Goal: Task Accomplishment & Management: Complete application form

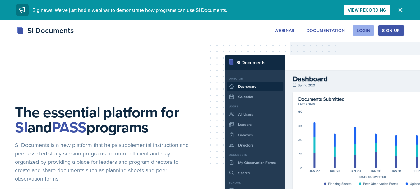
click at [364, 30] on div "Login" at bounding box center [364, 30] width 14 height 5
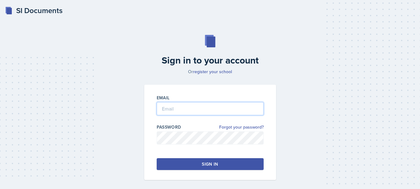
click at [210, 110] on input "email" at bounding box center [210, 108] width 107 height 13
type input "[EMAIL_ADDRESS][DOMAIN_NAME]"
click at [192, 167] on button "Sign in" at bounding box center [210, 164] width 107 height 12
click at [197, 162] on button "Sign in" at bounding box center [210, 164] width 107 height 12
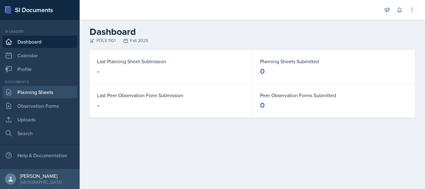
click at [51, 95] on link "Planning Sheets" at bounding box center [39, 92] width 75 height 12
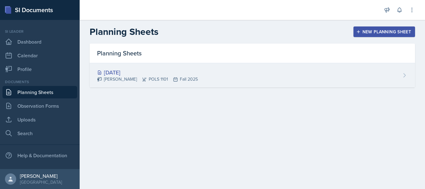
click at [278, 81] on div "[DATE] [PERSON_NAME] POLS 1101 Fall 2025" at bounding box center [252, 75] width 325 height 24
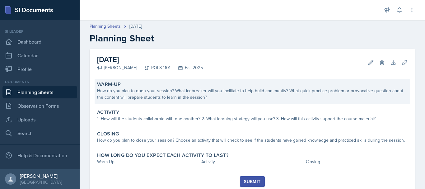
click at [269, 100] on div "How do you plan to open your session? What icebreaker will you facilitate to he…" at bounding box center [252, 93] width 310 height 13
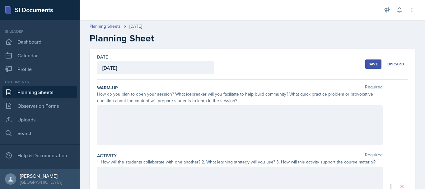
click at [228, 124] on div at bounding box center [239, 125] width 285 height 40
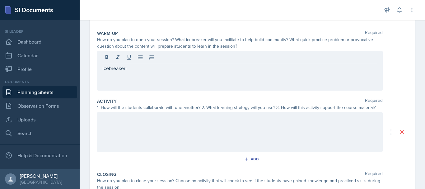
scroll to position [59, 0]
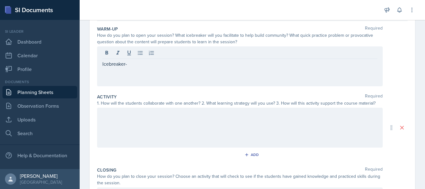
click at [150, 127] on div at bounding box center [239, 128] width 285 height 40
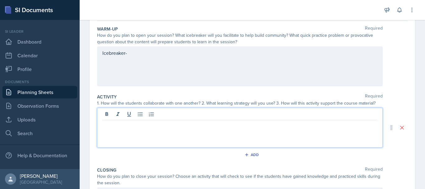
scroll to position [70, 0]
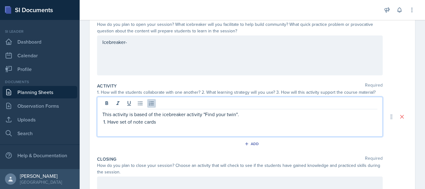
click at [122, 123] on p "Have set of note cards" at bounding box center [242, 121] width 270 height 7
click at [120, 123] on p "Have set of note cards" at bounding box center [242, 121] width 270 height 7
click at [164, 123] on p "Have 2 set of note cards" at bounding box center [242, 121] width 270 height 7
click at [164, 123] on p "Have 2 set of note cards. One set of not cards as the vocab words" at bounding box center [242, 121] width 270 height 7
click at [200, 122] on p "Have 2 set of note cards." at bounding box center [242, 121] width 270 height 7
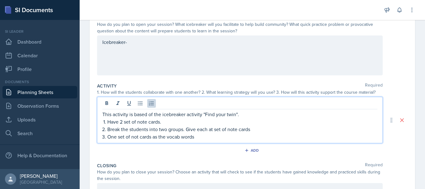
click at [207, 135] on p "One set of not cards as the vocab words" at bounding box center [242, 136] width 270 height 7
click at [137, 137] on p "One set of not cards as the vocab words" at bounding box center [242, 136] width 270 height 7
click at [139, 137] on p "One set of not cards as the vocab words" at bounding box center [242, 136] width 270 height 7
click at [199, 137] on p "One set of note cards as the vocab words" at bounding box center [242, 136] width 270 height 7
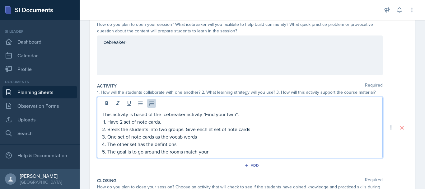
click at [169, 146] on p "The other set has the defintions" at bounding box center [242, 143] width 270 height 7
click at [217, 154] on p "The goal is to go around the rooms match your" at bounding box center [242, 151] width 270 height 7
click at [183, 151] on p "The goal is to go around the rooms match or twin" at bounding box center [242, 151] width 270 height 7
click at [262, 152] on p "The goal is to go around the room and work together to match or twin" at bounding box center [242, 151] width 270 height 7
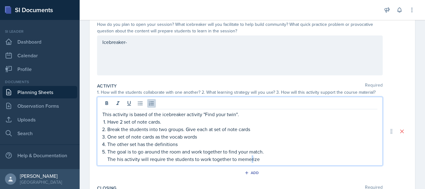
click at [252, 161] on p "The his activity will require the students to work together to memerize" at bounding box center [242, 158] width 270 height 7
drag, startPoint x: 262, startPoint y: 162, endPoint x: 252, endPoint y: 158, distance: 10.9
click at [252, 158] on p "The his activity will require the students to work together to memerize" at bounding box center [242, 158] width 270 height 7
click at [286, 159] on p "The his activity will require the students to work together to memorize vocab. …" at bounding box center [242, 158] width 270 height 7
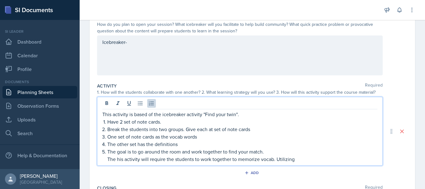
click at [295, 160] on p "The his activity will require the students to work together to memorize vocab. …" at bounding box center [242, 158] width 270 height 7
click at [342, 159] on p "The his activity will require the students to work together to memorize vocab. …" at bounding box center [242, 158] width 270 height 7
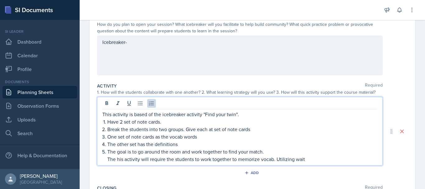
click at [309, 161] on p "The his activity will require the students to work together to memorize vocab. …" at bounding box center [242, 158] width 270 height 7
click at [299, 159] on p "The his activity will require the students to work together to memorize vocab. …" at bounding box center [242, 158] width 270 height 7
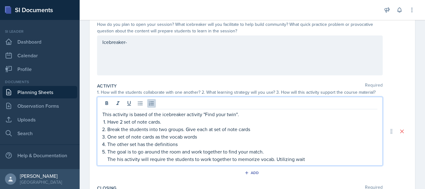
click at [290, 160] on p "The his activity will require the students to work together to memorize vocab. …" at bounding box center [242, 158] width 270 height 7
click at [298, 159] on p "The his activity will require the students to work together to memorize vocab. …" at bounding box center [242, 158] width 270 height 7
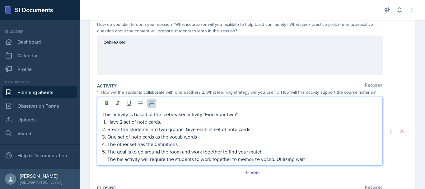
click at [298, 159] on p "The his activity will require the students to work together to memorize vocab. …" at bounding box center [242, 158] width 270 height 7
click at [331, 161] on p "The his activity will require the students to work together to memorize vocab. …" at bounding box center [242, 158] width 270 height 7
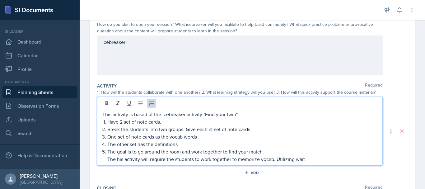
click at [423, 18] on div "Announcements New Announcement Title Message Create Notifications Important Lin…" at bounding box center [252, 10] width 345 height 20
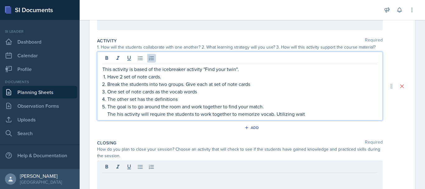
scroll to position [126, 0]
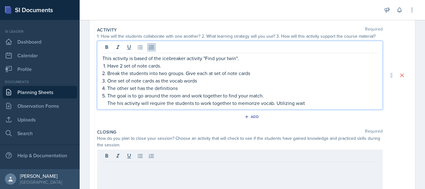
click at [317, 106] on p "The his activity will require the students to work together to memorize vocab. …" at bounding box center [242, 102] width 270 height 7
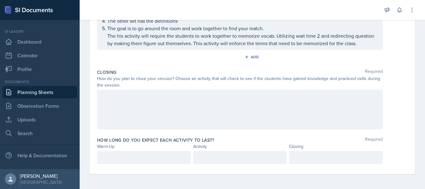
scroll to position [200, 0]
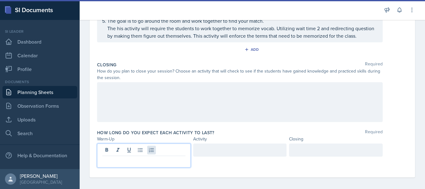
click at [149, 156] on div at bounding box center [144, 155] width 94 height 24
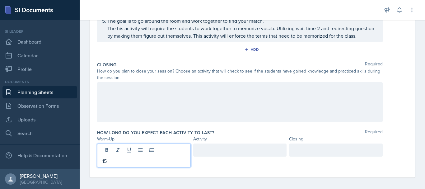
click at [207, 156] on div at bounding box center [240, 149] width 94 height 13
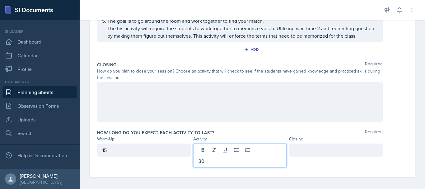
click at [305, 156] on div at bounding box center [336, 149] width 94 height 13
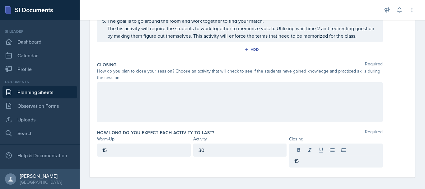
click at [249, 114] on div at bounding box center [239, 102] width 285 height 40
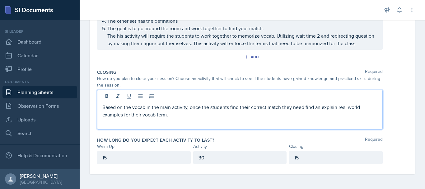
click at [401, 104] on div "Based on the vocab in the main activity, once the students find their correct m…" at bounding box center [252, 110] width 310 height 40
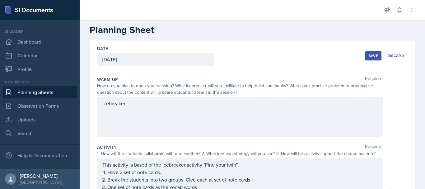
scroll to position [7, 0]
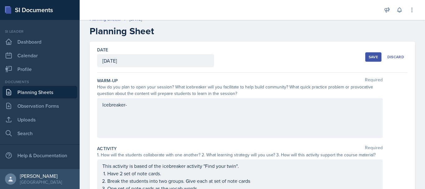
click at [147, 112] on div "Icebreaker-" at bounding box center [239, 118] width 285 height 40
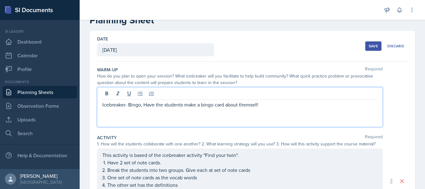
click at [246, 105] on p "Icebreaker- Bingo, Have the students make a bingo card about themself" at bounding box center [239, 104] width 275 height 7
click at [248, 105] on p "Icebreaker- Bingo, Have the students make a bingo card about themself" at bounding box center [239, 104] width 275 height 7
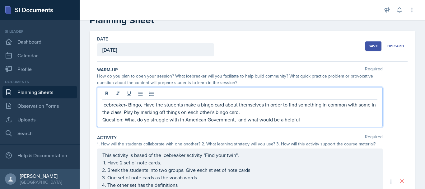
click at [151, 121] on p "Question: What do yo struggle with in American Government, and what would be a …" at bounding box center [239, 119] width 275 height 7
click at [312, 119] on p "Question: What do you struggle with in American Government, and what would be a…" at bounding box center [239, 119] width 275 height 7
click at [306, 122] on p "Question: What is something currently going in the world, and how does it relat…" at bounding box center [239, 119] width 275 height 7
click at [307, 123] on p "Question: What is something currently going in the world, and how does it relat…" at bounding box center [239, 119] width 275 height 7
click at [324, 122] on p "Question: What is something currently going in the world, and how does it relat…" at bounding box center [239, 119] width 275 height 7
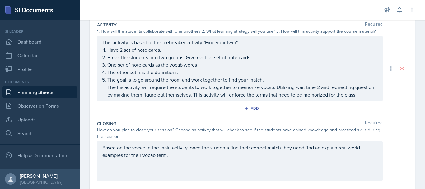
scroll to position [132, 0]
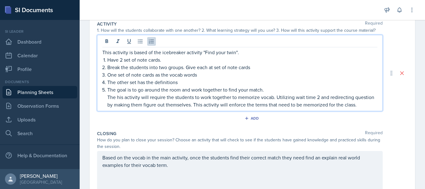
click at [253, 61] on ol "Have 2 set of note cards. Break the students into two groups. Give each at set …" at bounding box center [242, 82] width 270 height 52
click at [253, 65] on p "Break the students into two groups. Give each at set of note cards" at bounding box center [242, 66] width 270 height 7
click at [183, 83] on p "The other set has the definitions" at bounding box center [242, 81] width 270 height 7
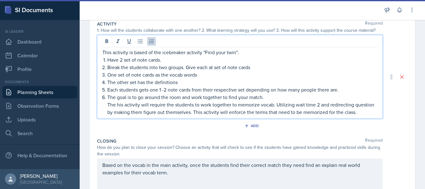
click at [267, 98] on p "The goal is to go around the room and work together to find your match." at bounding box center [242, 96] width 270 height 7
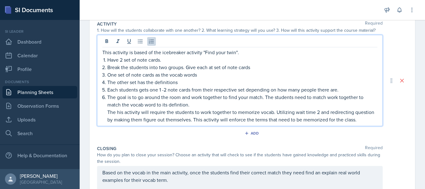
click at [184, 102] on p "The goal is to go around the room and work together to find your match. The stu…" at bounding box center [242, 100] width 270 height 15
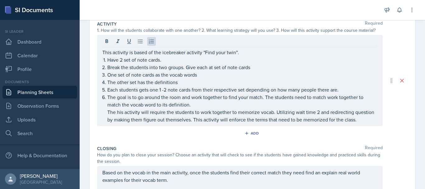
click at [394, 114] on div "This activity is based of the icebreaker activity "Find your twin". Have 2 set …" at bounding box center [252, 80] width 310 height 91
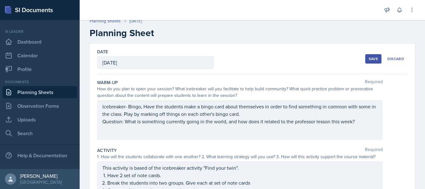
scroll to position [0, 0]
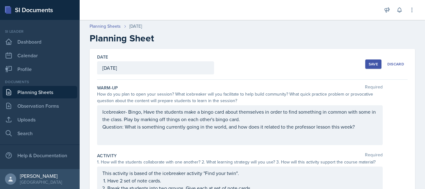
click at [369, 63] on div "Save" at bounding box center [373, 64] width 9 height 5
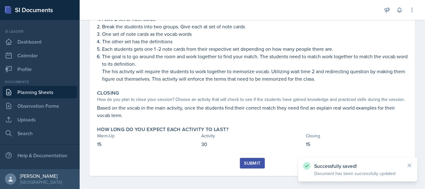
scroll to position [140, 0]
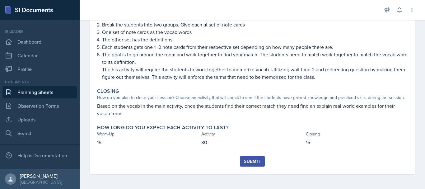
click at [257, 160] on div "Submit" at bounding box center [252, 161] width 16 height 5
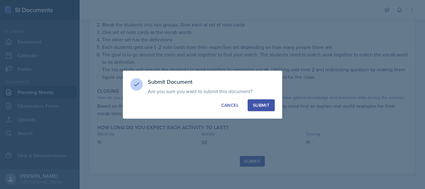
click at [270, 106] on button "Submit" at bounding box center [261, 105] width 27 height 12
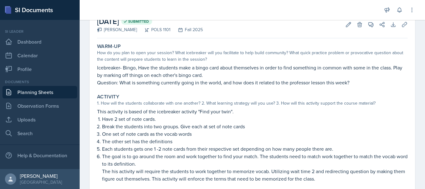
scroll to position [0, 0]
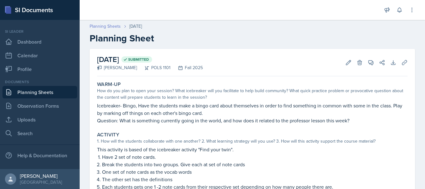
click at [113, 25] on link "Planning Sheets" at bounding box center [105, 26] width 31 height 7
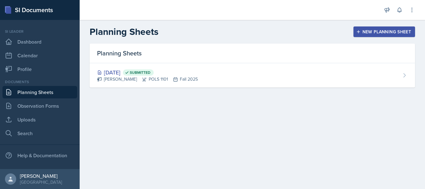
click at [374, 29] on div "New Planning Sheet" at bounding box center [383, 31] width 53 height 5
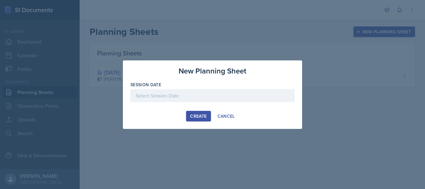
click at [214, 94] on div at bounding box center [212, 95] width 164 height 13
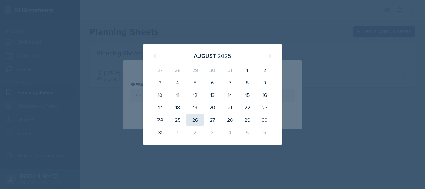
click at [189, 118] on div "26" at bounding box center [194, 120] width 17 height 12
type input "[DATE]"
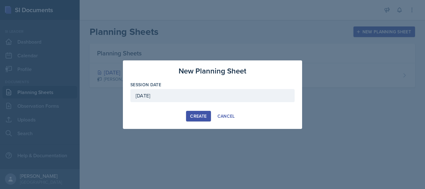
click at [197, 120] on button "Create" at bounding box center [198, 116] width 25 height 11
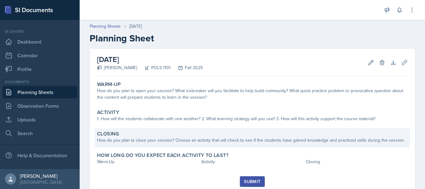
click at [218, 130] on div "Closing How do you plan to close your session? Choose an activity that will che…" at bounding box center [252, 137] width 315 height 19
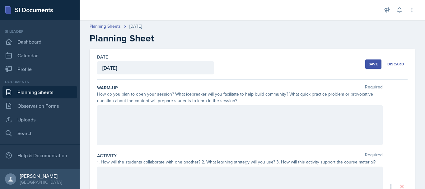
click at [216, 122] on div at bounding box center [239, 125] width 285 height 40
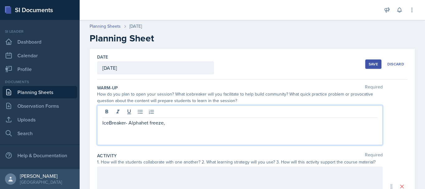
click at [190, 124] on p "IceBreaker- Alphahet freeze," at bounding box center [239, 122] width 275 height 7
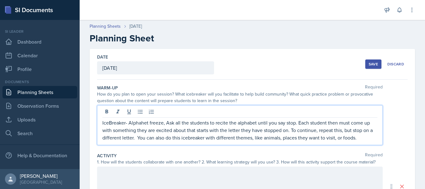
click at [167, 122] on p "IceBreaker- Alphahet freeze, Ask all the students to recite the alphabet until …" at bounding box center [239, 130] width 275 height 22
click at [360, 140] on p "IceBreaker- Alphahet freeze, "Ask all the students to recite the alphabet until…" at bounding box center [239, 130] width 275 height 22
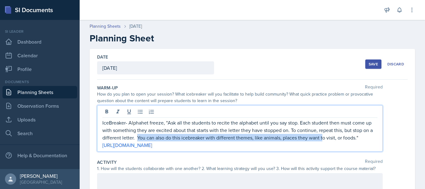
drag, startPoint x: 138, startPoint y: 136, endPoint x: 322, endPoint y: 138, distance: 183.8
click at [322, 138] on p "IceBreaker- Alphahet freeze, "Ask all the students to recite the alphabet until…" at bounding box center [239, 130] width 275 height 22
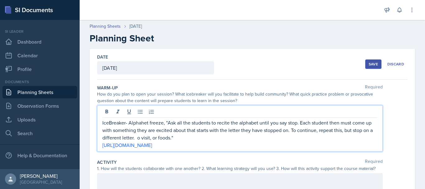
click at [193, 135] on p "IceBreaker- Alphahet freeze, "Ask all the students to recite the alphabet until…" at bounding box center [239, 130] width 275 height 22
click at [132, 124] on p "IceBreaker- Alphahet freeze, "Ask all the students to recite the alphabet until…" at bounding box center [239, 130] width 275 height 22
click at [114, 123] on p "IceBreaker- Alphabet freeze, "Ask all the students to recite the alphabet until…" at bounding box center [239, 130] width 275 height 22
click at [103, 143] on link "[URL][DOMAIN_NAME]" at bounding box center [127, 145] width 50 height 7
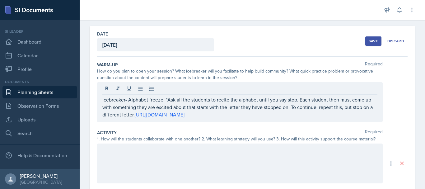
scroll to position [24, 0]
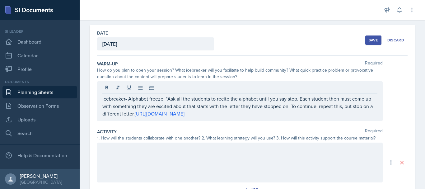
click at [133, 111] on p "Icebreaker- Alphabet freeze, "Ask all the students to recite the alphabet until…" at bounding box center [239, 106] width 275 height 22
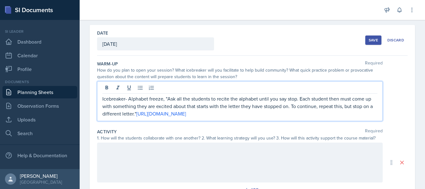
click at [165, 99] on p "Icebreaker- Alphabet freeze, "Ask all the students to recite the alphabet until…" at bounding box center [239, 106] width 275 height 22
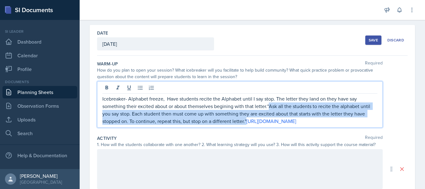
drag, startPoint x: 267, startPoint y: 106, endPoint x: 246, endPoint y: 122, distance: 26.9
click at [246, 122] on p "Icebreaker- Alphabet freeze, Have students recite the Alphabet until I say stop…" at bounding box center [239, 110] width 275 height 30
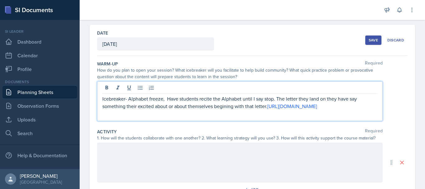
click at [229, 107] on p "Icebreaker- Alphabet freeze, Have students recite the Alphabet until I say stop…" at bounding box center [239, 102] width 275 height 15
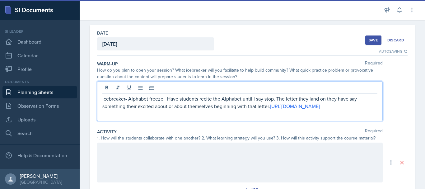
click at [285, 98] on p "Icebreaker- Alphabet freeze, Have students recite the Alphabet until I say stop…" at bounding box center [239, 102] width 275 height 15
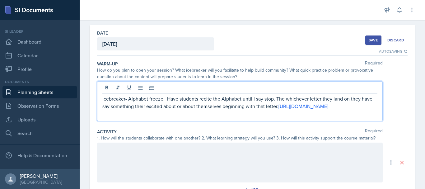
click at [223, 109] on p "Icebreaker- Alphabet freeze, Have students recite the Alphabet until I say stop…" at bounding box center [239, 102] width 275 height 15
click at [182, 109] on p "Icebreaker- Alphabet freeze, Have students recite the Alphabet until I say stop…" at bounding box center [239, 102] width 275 height 15
click at [270, 107] on p "Icebreaker- Alphabet freeze, Have students recite the Alphabet until I say stop…" at bounding box center [239, 102] width 275 height 15
click at [335, 110] on p "Icebreaker- Alphabet freeze, Have students recite the Alphabet until I say stop…" at bounding box center [239, 102] width 275 height 15
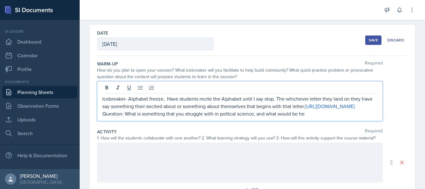
click at [229, 117] on p "Question: What is something that you struggle with in politcal science, and wha…" at bounding box center [239, 113] width 275 height 7
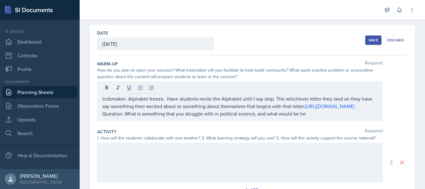
click at [308, 121] on div "Icebreaker- Alphabet freeze, Have students recite the Alphabet until I say stop…" at bounding box center [239, 101] width 285 height 40
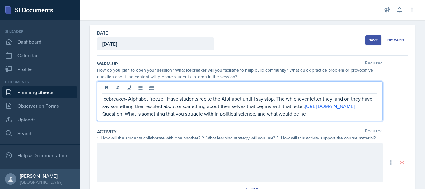
click at [307, 117] on p "Question: What is something that you struggle with in political science, and wh…" at bounding box center [239, 113] width 275 height 7
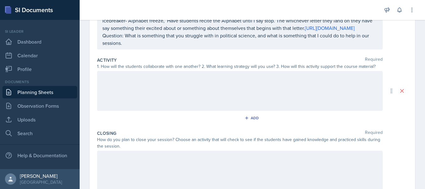
scroll to position [129, 0]
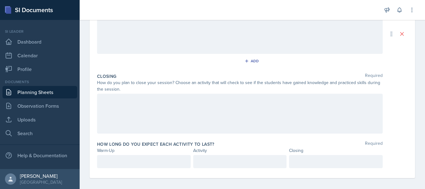
click at [168, 165] on p at bounding box center [143, 161] width 83 height 7
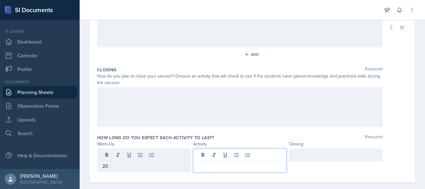
click at [230, 161] on div at bounding box center [240, 160] width 94 height 24
click at [298, 161] on div at bounding box center [336, 154] width 94 height 13
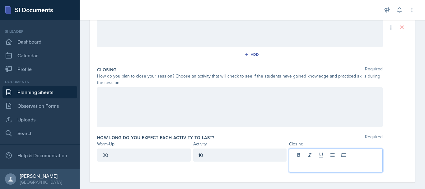
scroll to position [170, 0]
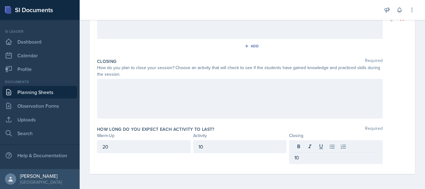
click at [267, 152] on div "10" at bounding box center [240, 146] width 94 height 13
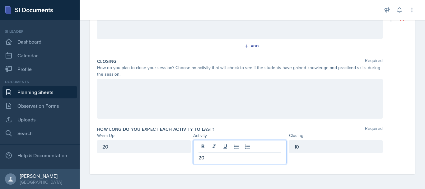
click at [378, 123] on div "Closing Required How do you plan to close your session? Choose an activity that…" at bounding box center [252, 90] width 310 height 68
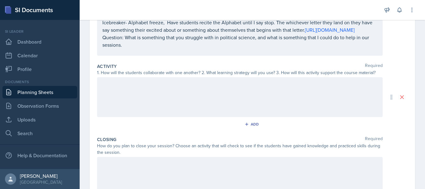
scroll to position [87, 0]
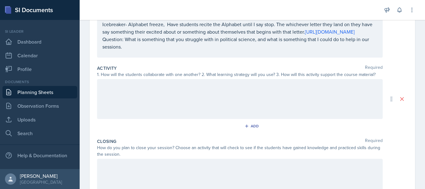
click at [335, 103] on div at bounding box center [239, 99] width 285 height 40
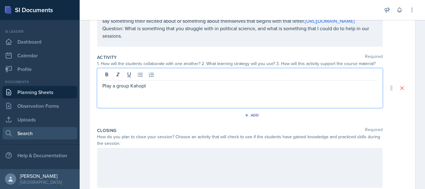
click at [43, 137] on link "Search" at bounding box center [39, 133] width 75 height 12
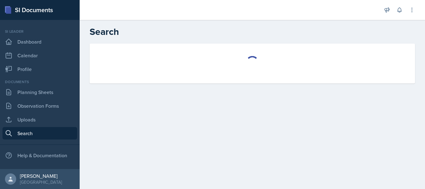
select select "all"
select select "1"
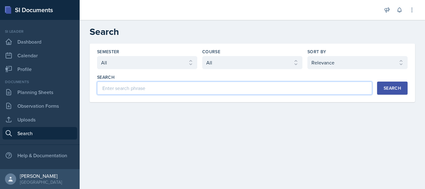
click at [300, 87] on input at bounding box center [234, 87] width 275 height 13
type input "pols 1101"
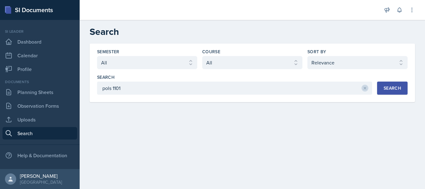
click at [401, 89] on button "Search" at bounding box center [392, 87] width 30 height 13
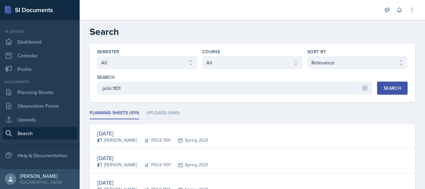
drag, startPoint x: 401, startPoint y: 89, endPoint x: 423, endPoint y: 49, distance: 46.2
click at [423, 49] on main "Search Semester Select semester All Fall 2025 Summer 2025 Spring 2025 Fall 2024…" at bounding box center [252, 104] width 345 height 169
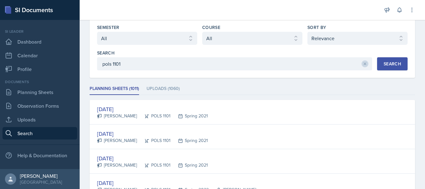
scroll to position [38, 0]
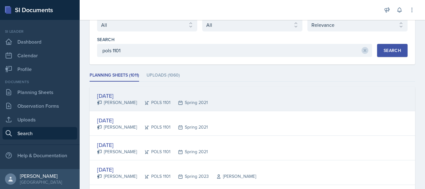
click at [344, 99] on div "[DATE] [PERSON_NAME] POLS 1101 Spring 2021" at bounding box center [252, 98] width 325 height 25
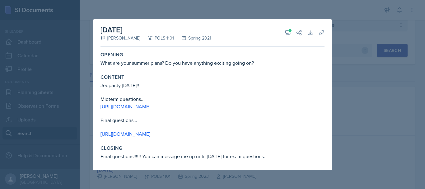
click at [343, 99] on div at bounding box center [212, 94] width 425 height 189
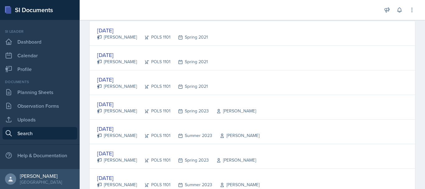
scroll to position [186, 0]
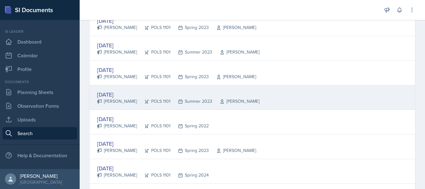
click at [176, 92] on div "[DATE]" at bounding box center [178, 94] width 162 height 8
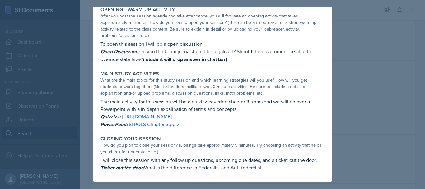
scroll to position [41, 0]
click at [354, 96] on div at bounding box center [212, 94] width 425 height 189
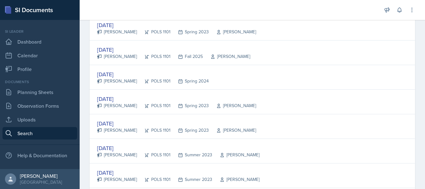
scroll to position [357, 0]
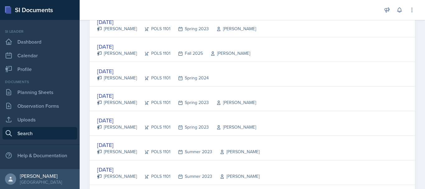
click at [133, 124] on div "[DATE] [PERSON_NAME] POLS 1101 Spring 2023 [GEOGRAPHIC_DATA][PERSON_NAME]" at bounding box center [176, 123] width 159 height 14
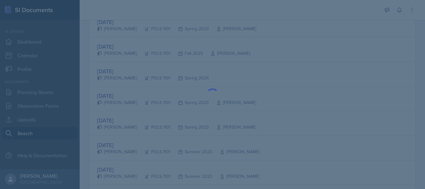
scroll to position [0, 0]
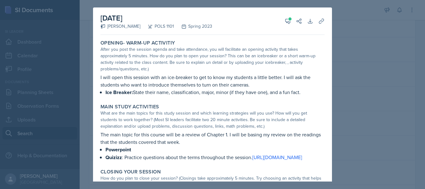
click at [380, 64] on div at bounding box center [212, 94] width 425 height 189
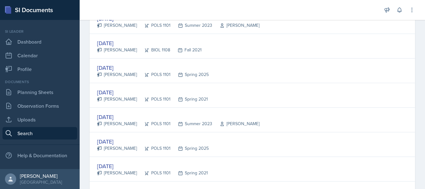
scroll to position [562, 0]
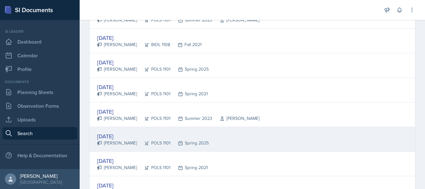
click at [238, 134] on div "[DATE] [PERSON_NAME] POLS 1101 Spring 2025" at bounding box center [252, 139] width 325 height 25
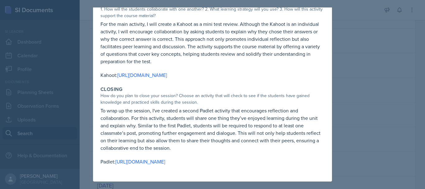
scroll to position [134, 0]
click at [376, 45] on div at bounding box center [212, 94] width 425 height 189
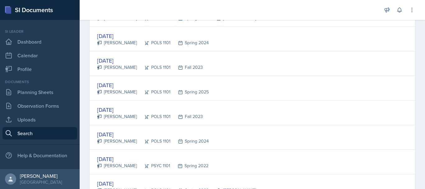
scroll to position [989, 0]
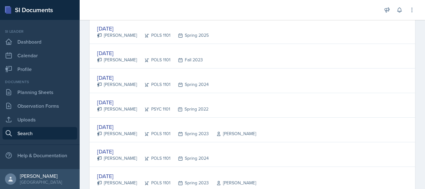
click at [120, 132] on div "[PERSON_NAME]" at bounding box center [117, 133] width 40 height 7
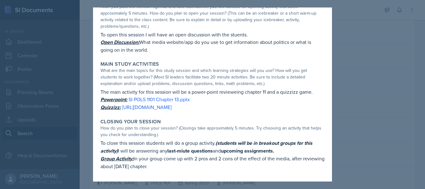
scroll to position [47, 0]
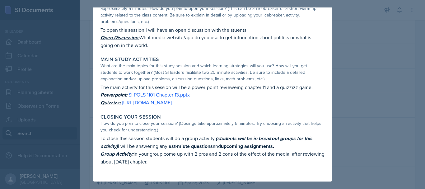
click at [378, 132] on div at bounding box center [212, 94] width 425 height 189
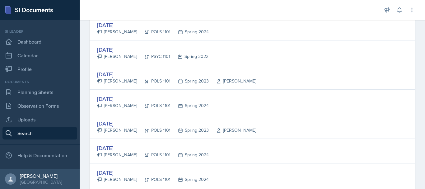
scroll to position [746, 0]
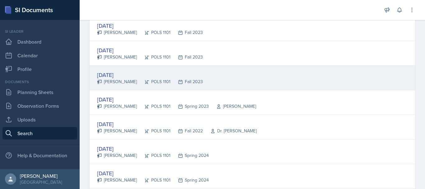
click at [366, 77] on div "[DATE] [PERSON_NAME] POLS 1101 Fall 2023" at bounding box center [252, 78] width 325 height 25
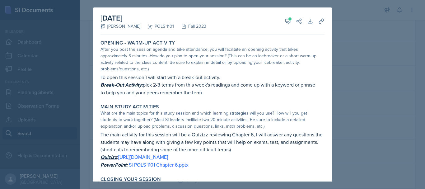
click at [425, 66] on div at bounding box center [212, 94] width 425 height 189
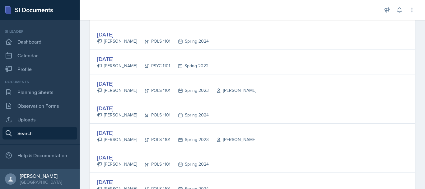
scroll to position [1203, 0]
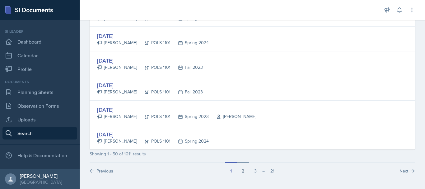
click at [245, 170] on button "2" at bounding box center [243, 168] width 12 height 12
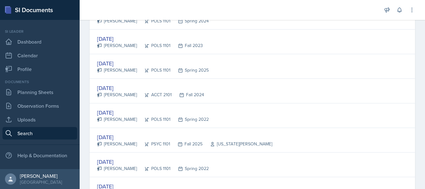
scroll to position [370, 0]
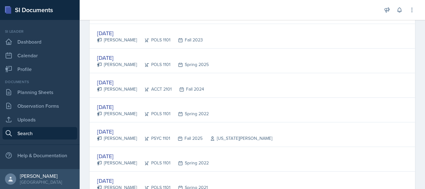
click at [381, 108] on div "[DATE] [PERSON_NAME] POLS 1101 Spring 2022" at bounding box center [252, 110] width 325 height 25
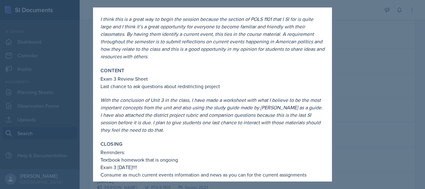
scroll to position [57, 0]
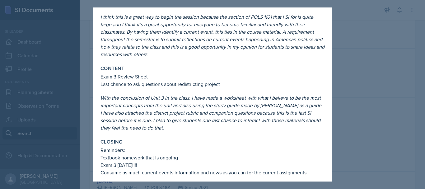
click at [425, 131] on div at bounding box center [212, 94] width 425 height 189
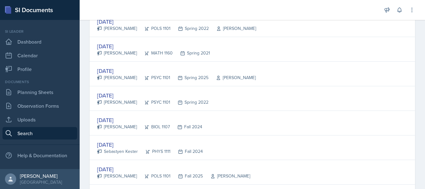
scroll to position [843, 0]
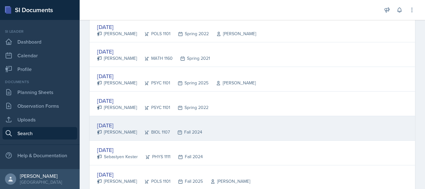
click at [364, 123] on div "[DATE] [PERSON_NAME] BIOL 1107 Fall 2024" at bounding box center [252, 128] width 325 height 25
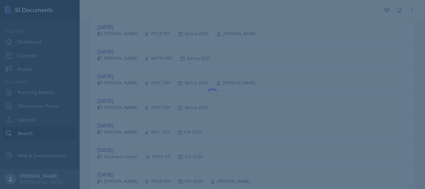
scroll to position [0, 0]
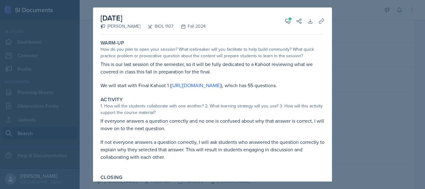
click at [423, 41] on div at bounding box center [212, 94] width 425 height 189
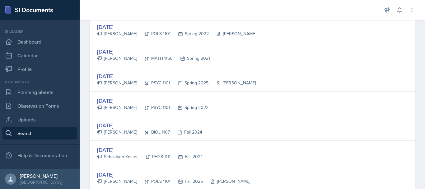
click at [114, 32] on div "[PERSON_NAME]" at bounding box center [117, 33] width 40 height 7
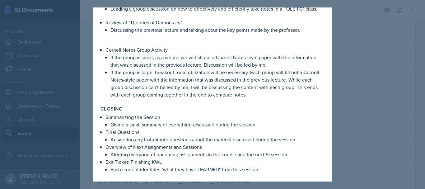
scroll to position [118, 0]
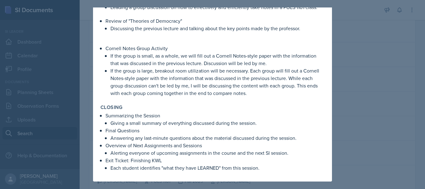
click at [398, 112] on div at bounding box center [212, 94] width 425 height 189
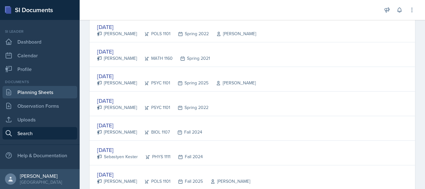
click at [44, 92] on link "Planning Sheets" at bounding box center [39, 92] width 75 height 12
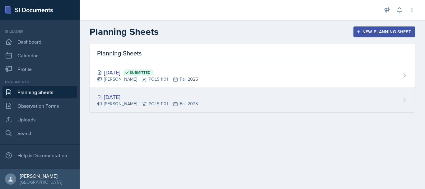
click at [175, 97] on div "[DATE]" at bounding box center [147, 97] width 101 height 8
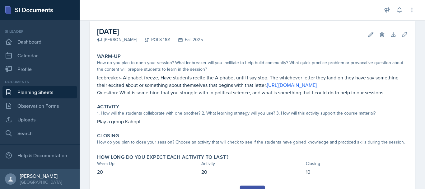
scroll to position [65, 0]
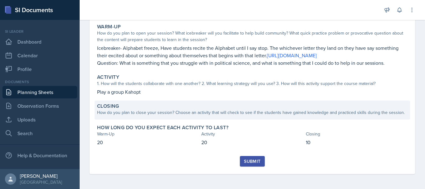
click at [324, 110] on div "How do you plan to close your session? Choose an activity that will check to se…" at bounding box center [252, 112] width 310 height 7
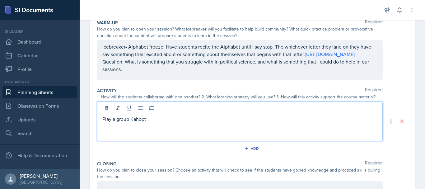
click at [267, 115] on div "Play a group Kahopt" at bounding box center [239, 121] width 285 height 40
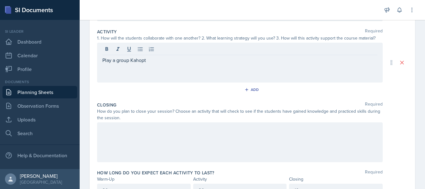
scroll to position [125, 0]
click at [319, 77] on div "Play a group Kahopt" at bounding box center [239, 62] width 285 height 40
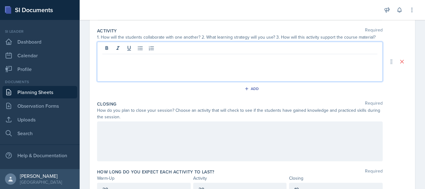
click at [260, 138] on div at bounding box center [239, 141] width 285 height 40
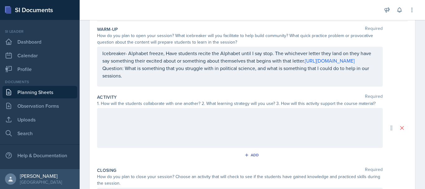
scroll to position [59, 0]
drag, startPoint x: 420, startPoint y: 111, endPoint x: 421, endPoint y: 141, distance: 29.9
click at [421, 141] on main "Planning Sheets [DATE] Planning Sheet Date [DATE] [DATE] 27 28 29 30 31 1 2 3 4…" at bounding box center [252, 104] width 345 height 169
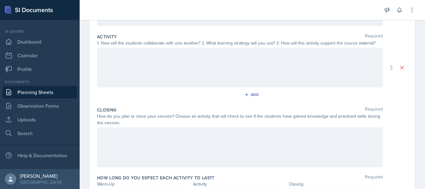
click at [309, 145] on div at bounding box center [239, 147] width 285 height 40
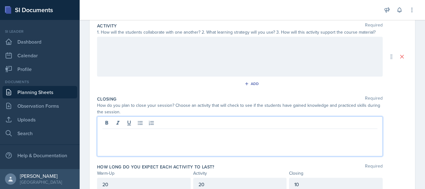
scroll to position [142, 0]
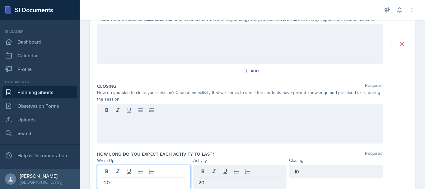
click at [103, 183] on p "r20" at bounding box center [143, 182] width 83 height 7
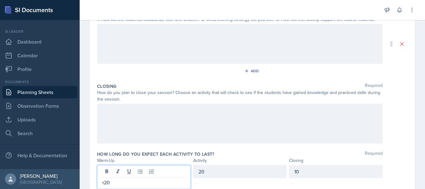
click at [103, 184] on p "r20" at bounding box center [143, 182] width 83 height 7
click at [104, 185] on p "r20" at bounding box center [143, 182] width 83 height 7
click at [127, 116] on div at bounding box center [239, 124] width 285 height 40
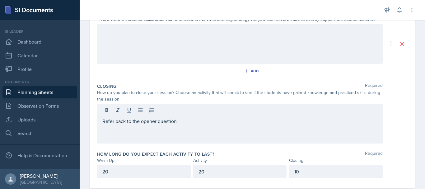
click at [121, 50] on div at bounding box center [239, 44] width 285 height 40
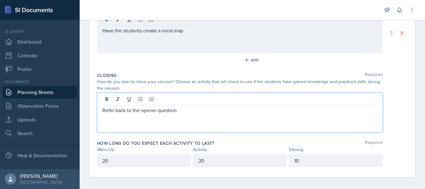
click at [190, 101] on div "Refer back to the opener question" at bounding box center [239, 113] width 285 height 40
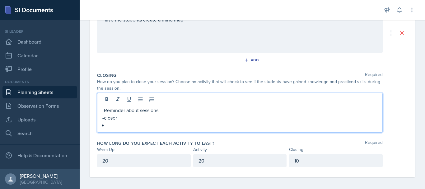
click at [104, 114] on p "-Reminder about sessions" at bounding box center [239, 109] width 275 height 7
drag, startPoint x: 115, startPoint y: 128, endPoint x: 103, endPoint y: 113, distance: 19.5
click at [103, 113] on div "Reminder about sessions -closer" at bounding box center [239, 117] width 275 height 22
click at [138, 101] on icon at bounding box center [140, 99] width 5 height 4
click at [127, 119] on p "closer" at bounding box center [242, 117] width 270 height 7
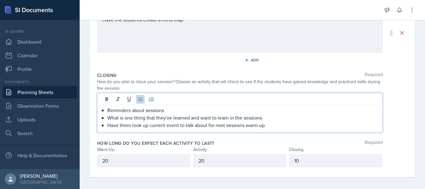
click at [151, 128] on p "Have them look up current event to talk about for next sessions warm-up" at bounding box center [242, 124] width 270 height 7
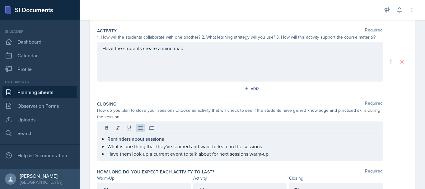
scroll to position [123, 0]
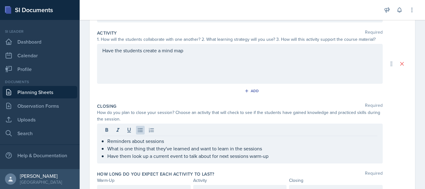
click at [120, 160] on p "Have them look up a current event to talk about for next sessions warm-up" at bounding box center [242, 155] width 270 height 7
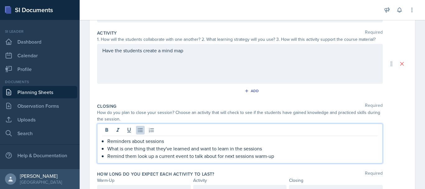
click at [137, 160] on p "Remind them look up a current event to talk about for next sessions warm-up" at bounding box center [242, 155] width 270 height 7
click at [408, 125] on div "Date [DATE] [DATE] 27 28 29 30 31 1 2 3 4 5 6 7 8 9 10 11 12 13 14 15 16 17 18 …" at bounding box center [252, 66] width 325 height 281
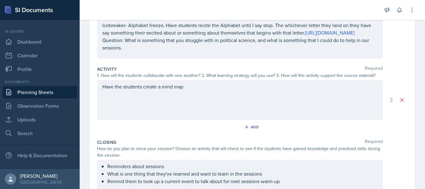
scroll to position [81, 0]
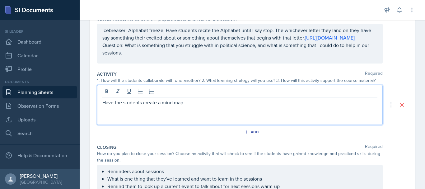
click at [200, 94] on div "Have the students create a mind map" at bounding box center [239, 105] width 285 height 40
click at [142, 95] on icon at bounding box center [140, 91] width 6 height 6
click at [249, 133] on div "Add" at bounding box center [252, 131] width 13 height 5
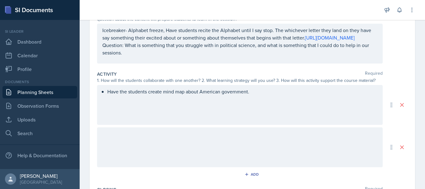
click at [225, 138] on div at bounding box center [239, 147] width 285 height 40
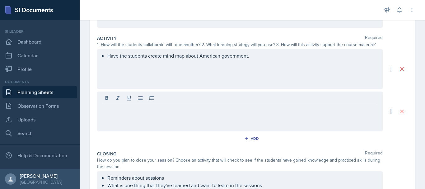
scroll to position [116, 0]
click at [230, 124] on div at bounding box center [239, 112] width 285 height 40
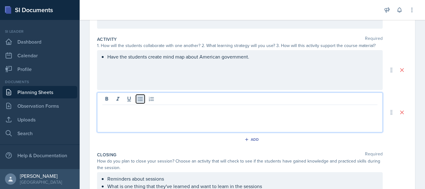
click at [138, 102] on icon at bounding box center [140, 99] width 6 height 6
click at [153, 114] on p "Using the political specturm" at bounding box center [242, 109] width 270 height 7
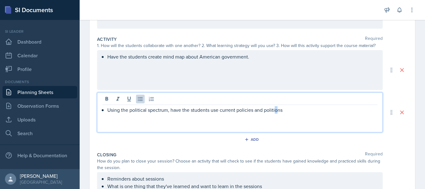
click at [276, 117] on div "Using the political spectrum, have the students use current policies and politi…" at bounding box center [239, 112] width 285 height 40
drag, startPoint x: 277, startPoint y: 116, endPoint x: 271, endPoint y: 109, distance: 9.3
click at [271, 109] on p "Using the political spectrum, have the students use current policies and politi…" at bounding box center [242, 109] width 270 height 7
drag, startPoint x: 272, startPoint y: 109, endPoint x: 293, endPoint y: 112, distance: 21.7
click at [293, 112] on p "Using the political spectrum, have the students use current policies and politi…" at bounding box center [242, 109] width 270 height 7
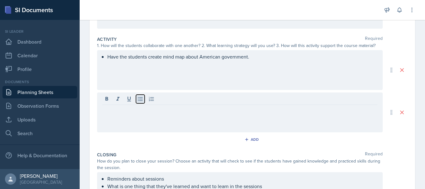
click at [139, 102] on icon at bounding box center [140, 99] width 6 height 6
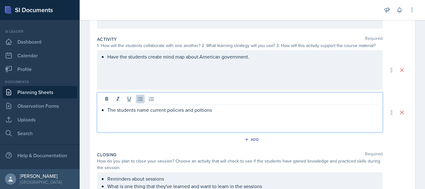
drag, startPoint x: 204, startPoint y: 112, endPoint x: 227, endPoint y: 114, distance: 23.4
click at [227, 114] on p "The students name current policies and poltions" at bounding box center [242, 109] width 270 height 7
click at [276, 114] on p "The students come up with policies and decide where they would fit on the polti…" at bounding box center [242, 109] width 270 height 7
click at [300, 113] on p "The students come up with policies and decide where they would fit on the polit…" at bounding box center [242, 109] width 270 height 7
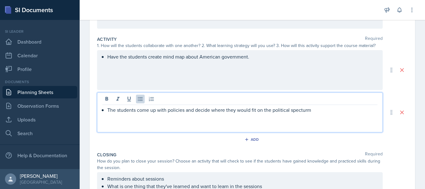
click at [301, 112] on p "The students come up with policies and decide where they would fit on the polit…" at bounding box center [242, 109] width 270 height 7
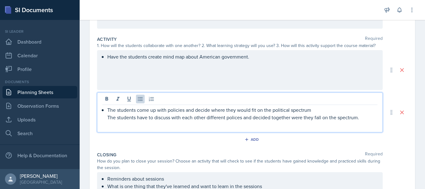
click at [107, 121] on div "The students come up with policies and decide where they would fit on the polit…" at bounding box center [239, 113] width 275 height 15
click at [364, 120] on p "The students have to discuss with each other different polices and decided toge…" at bounding box center [244, 117] width 265 height 7
click at [99, 74] on div "Have the students create mind map about American government." at bounding box center [239, 70] width 285 height 40
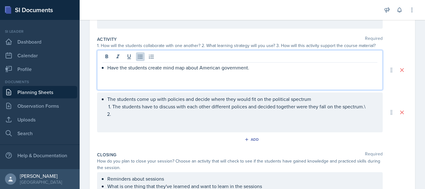
scroll to position [127, 0]
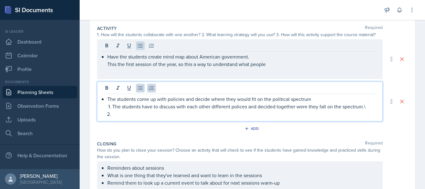
click at [132, 108] on ol "The students have to discuss with each other different polices and decided toge…" at bounding box center [244, 110] width 265 height 15
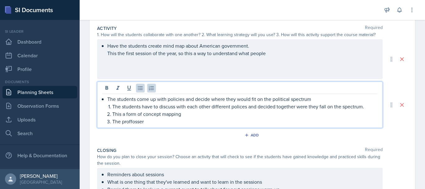
click at [129, 125] on p "The proffosser" at bounding box center [244, 121] width 265 height 7
click at [138, 125] on p "The professer is currently discussing" at bounding box center [244, 121] width 265 height 7
click at [202, 125] on p "The professor is currently discussing" at bounding box center [244, 121] width 265 height 7
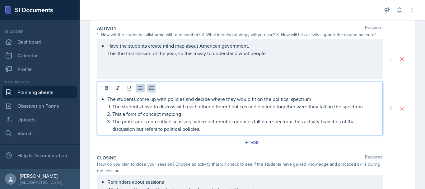
click at [106, 56] on div "Have the students create mind map about American government. This the first ses…" at bounding box center [239, 59] width 285 height 40
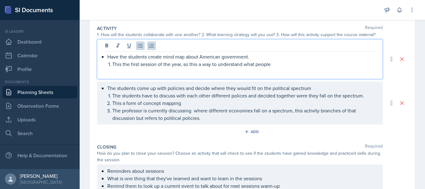
click at [273, 68] on p "This the first session of the year, so this a way to understand what people" at bounding box center [244, 63] width 265 height 7
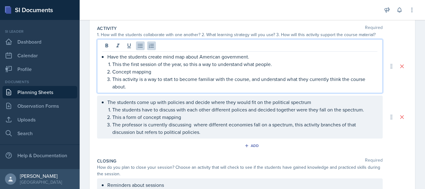
click at [280, 68] on p "This the first session of the year, so this a way to understand what people." at bounding box center [244, 63] width 265 height 7
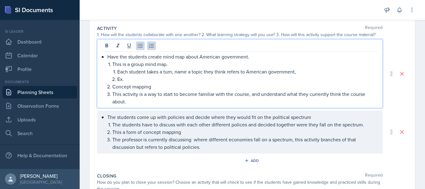
click at [247, 75] on p "Each student takes a turn, name a topic they think refers to American governmen…" at bounding box center [247, 71] width 260 height 7
click at [294, 75] on p "Each student takes a turn, naming something that is American government," at bounding box center [247, 71] width 260 height 7
click at [210, 83] on p "Ex." at bounding box center [247, 78] width 260 height 7
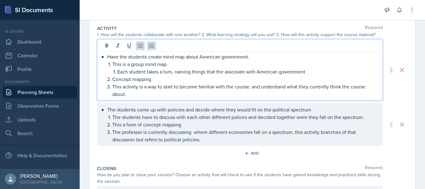
click at [233, 74] on p "Each student takes a turn, naming things that the asscoiate with American gover…" at bounding box center [247, 71] width 260 height 7
click at [306, 74] on p "Each student takes a turn, naming things that the associate with American gover…" at bounding box center [247, 71] width 260 height 7
click at [178, 89] on p "This activity is a way to start to become familiar with the course, and underst…" at bounding box center [244, 90] width 265 height 15
click at [260, 90] on p "This activity is a way for students to become familiar with the course, and und…" at bounding box center [244, 90] width 265 height 15
click at [260, 91] on p "This activity is a way for students to become familiar with the course, and und…" at bounding box center [244, 90] width 265 height 15
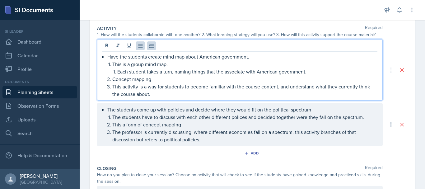
click at [247, 100] on div "Have the students create mind map about American government. This is a group mi…" at bounding box center [239, 69] width 285 height 61
click at [246, 98] on p "This activity is a way for students to become familiar with the course content,…" at bounding box center [244, 90] width 265 height 15
click at [279, 92] on p "This activity is a way for students to become familiar with the course content,…" at bounding box center [244, 90] width 265 height 15
click at [207, 74] on p "Each student takes a turn, naming things that the associate with American gover…" at bounding box center [247, 71] width 260 height 7
click at [415, 103] on div "Date [DATE] [DATE] 27 28 29 30 31 1 2 3 4 5 6 7 8 9 10 11 12 13 14 15 16 17 18 …" at bounding box center [252, 103] width 345 height 363
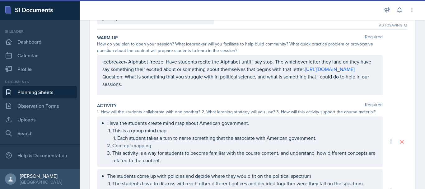
scroll to position [47, 0]
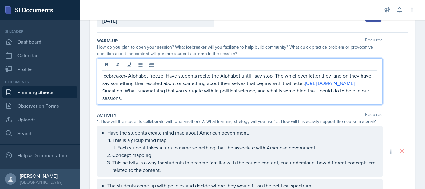
click at [254, 89] on div "Icebreaker- Alphabet freeze, Have students recite the Alphabet until I say stop…" at bounding box center [239, 87] width 275 height 30
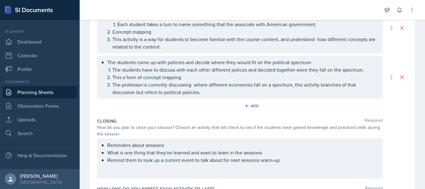
scroll to position [208, 0]
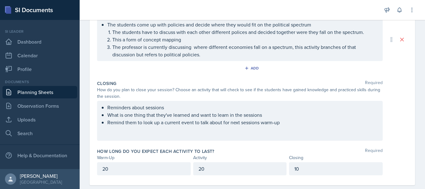
click at [211, 126] on p "Remind them to look up a current event to talk about for next sessions warm-up" at bounding box center [242, 121] width 270 height 7
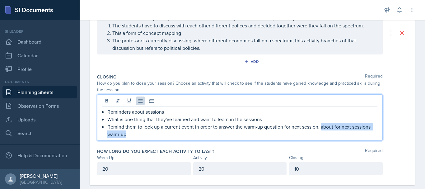
drag, startPoint x: 321, startPoint y: 130, endPoint x: 348, endPoint y: 139, distance: 27.9
click at [348, 138] on p "Remind them to look up a current event in order to answer the warm-up question …" at bounding box center [242, 130] width 270 height 15
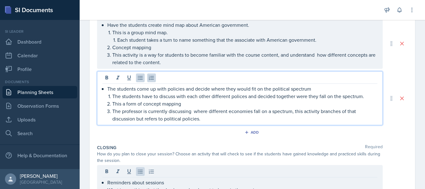
scroll to position [159, 0]
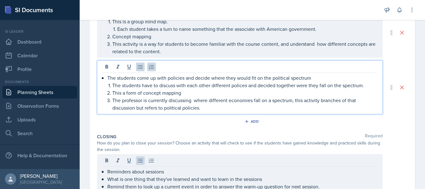
click at [246, 88] on p "The students have to discuss with each other different polices and decided toge…" at bounding box center [244, 84] width 265 height 7
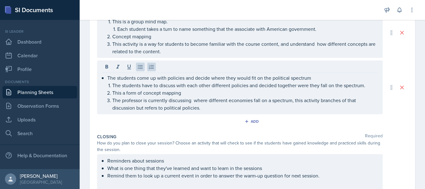
click at [396, 126] on div "Add" at bounding box center [252, 123] width 310 height 12
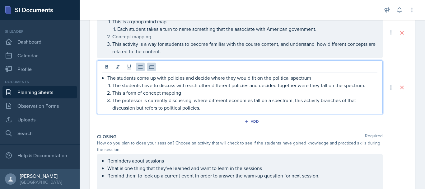
click at [240, 77] on div "The students come up with policies and decide where they would fit on the polit…" at bounding box center [239, 87] width 285 height 54
click at [346, 102] on p "The professor is currently discussing where different economies fall on a spect…" at bounding box center [244, 103] width 265 height 15
click at [157, 111] on p "The professor is currently discussing where different economies fall on a spect…" at bounding box center [244, 103] width 265 height 15
click at [227, 110] on p "The professor is currently discussing where different economies fall on a spect…" at bounding box center [244, 103] width 265 height 15
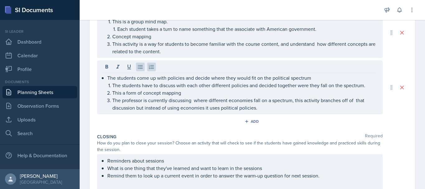
click at [400, 128] on div "Add" at bounding box center [252, 123] width 310 height 12
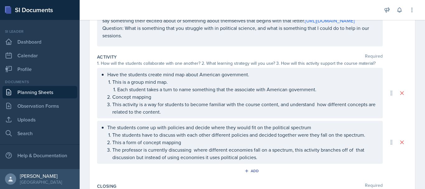
scroll to position [93, 0]
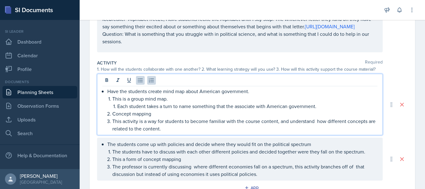
click at [218, 98] on li "This is a group mind map. Each student takes a turn to name something that the …" at bounding box center [244, 102] width 265 height 15
click at [216, 110] on p "Each student takes a turn to name something that the associate with American go…" at bounding box center [247, 105] width 260 height 7
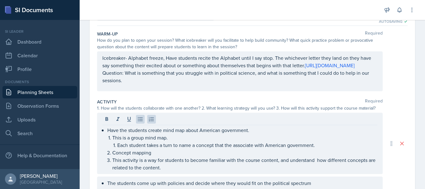
scroll to position [52, 0]
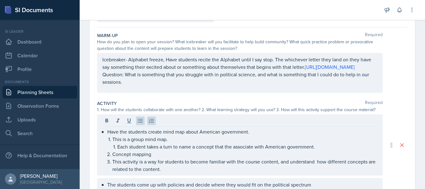
click at [232, 150] on p "Each student takes a turn to name a concept that the associate with American go…" at bounding box center [247, 146] width 260 height 7
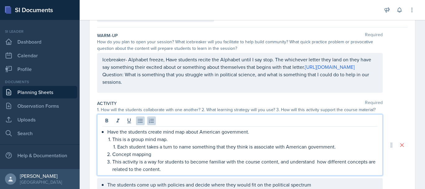
click at [273, 150] on p "Each student takes a turn to name something that they think is associate with A…" at bounding box center [247, 146] width 260 height 7
click at [405, 106] on div "Date [DATE] [DATE] 27 28 29 30 31 1 2 3 4 5 6 7 8 9 10 11 12 13 14 15 16 17 18 …" at bounding box center [252, 171] width 325 height 348
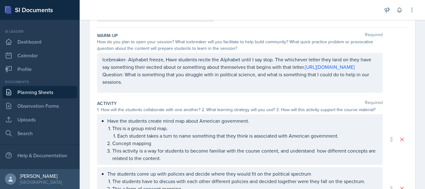
click at [272, 139] on li "This is a group mind map. Each student takes a turn to name something that they…" at bounding box center [244, 131] width 265 height 15
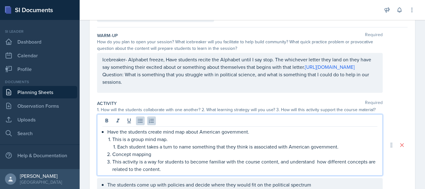
click at [406, 97] on div "Date [DATE] [DATE] 27 28 29 30 31 1 2 3 4 5 6 7 8 9 10 11 12 13 14 15 16 17 18 …" at bounding box center [252, 171] width 325 height 348
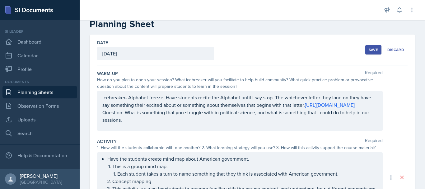
scroll to position [11, 0]
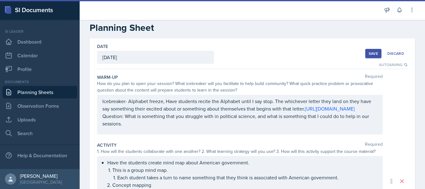
click at [367, 57] on button "Save" at bounding box center [373, 53] width 16 height 9
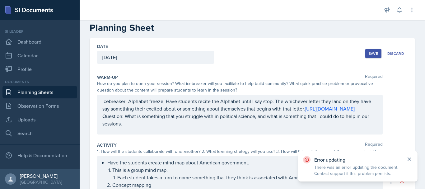
click at [411, 158] on icon at bounding box center [409, 158] width 3 height 3
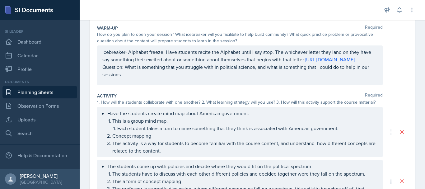
scroll to position [44, 0]
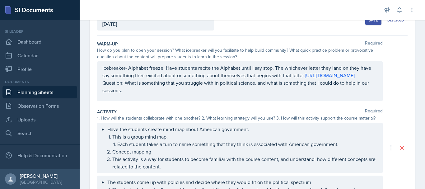
click at [369, 23] on button "Save" at bounding box center [373, 20] width 16 height 9
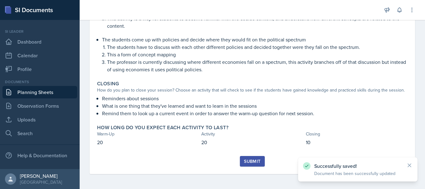
scroll to position [168, 0]
click at [250, 165] on button "Submit" at bounding box center [252, 161] width 25 height 11
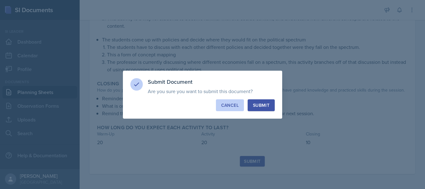
click at [237, 109] on button "Cancel" at bounding box center [230, 105] width 28 height 12
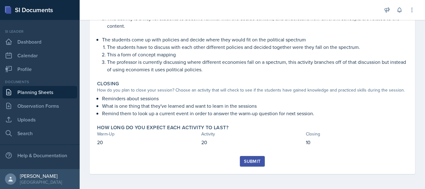
scroll to position [168, 0]
click at [257, 163] on div "Submit" at bounding box center [252, 161] width 16 height 5
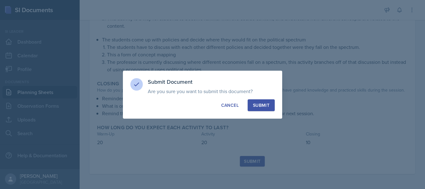
click at [260, 108] on div "Submit" at bounding box center [261, 105] width 16 height 6
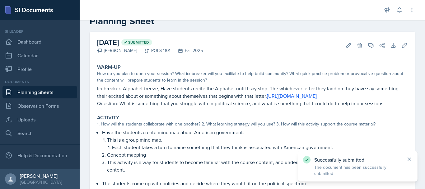
scroll to position [0, 0]
